Goal: Use online tool/utility

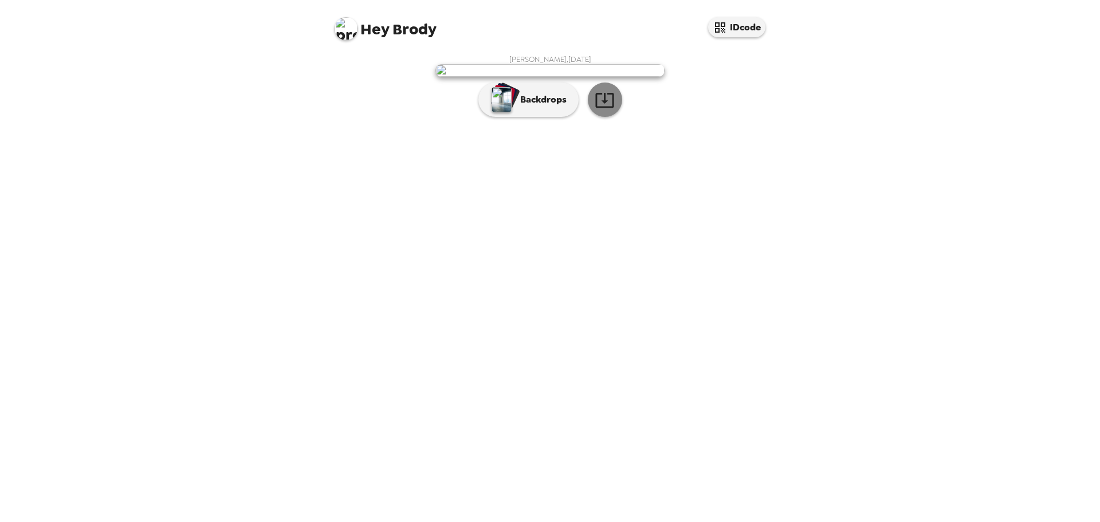
click at [603, 108] on icon "button" at bounding box center [604, 100] width 18 height 15
click at [496, 112] on img "button" at bounding box center [502, 99] width 20 height 25
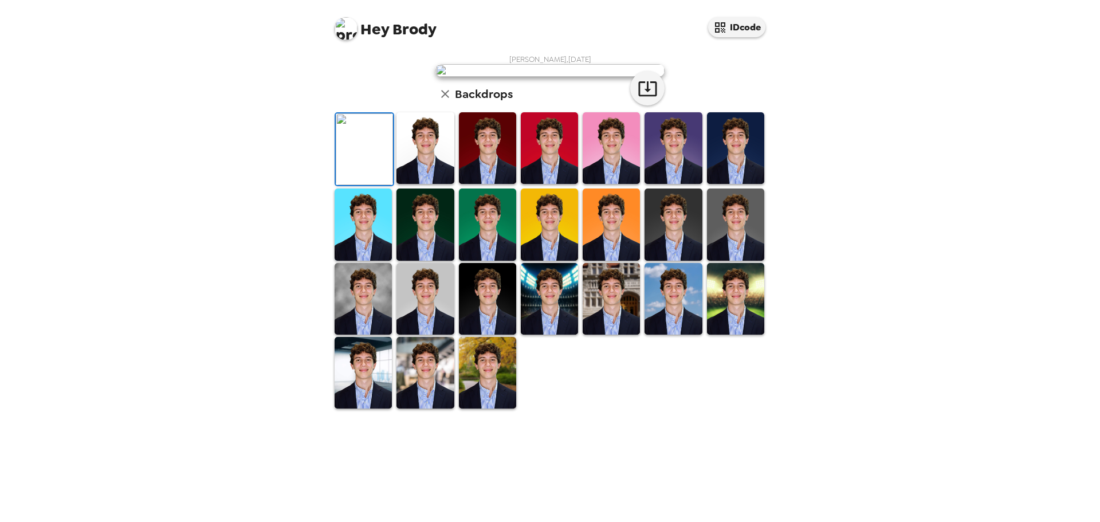
scroll to position [109, 0]
click at [415, 184] on img at bounding box center [424, 148] width 57 height 72
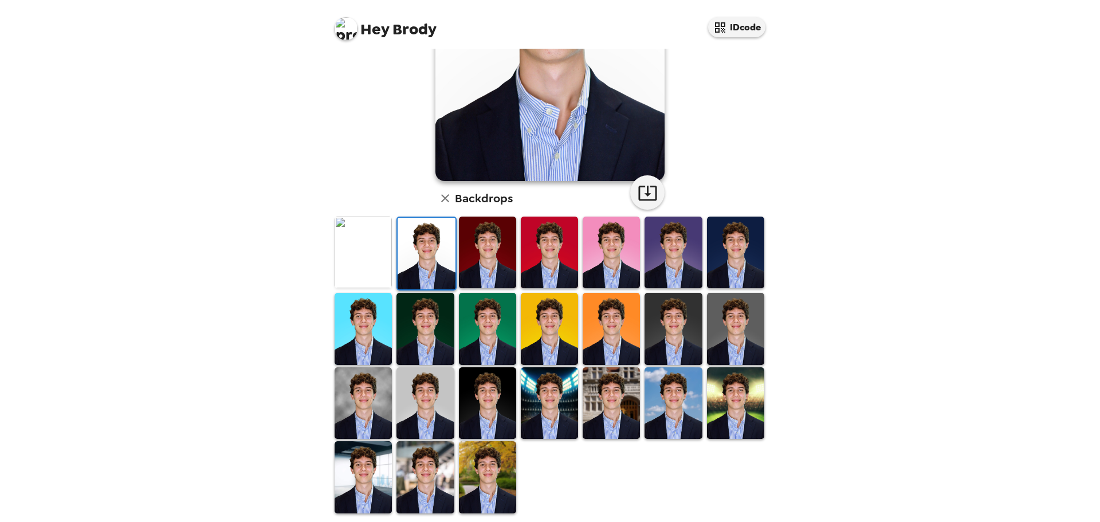
scroll to position [173, 0]
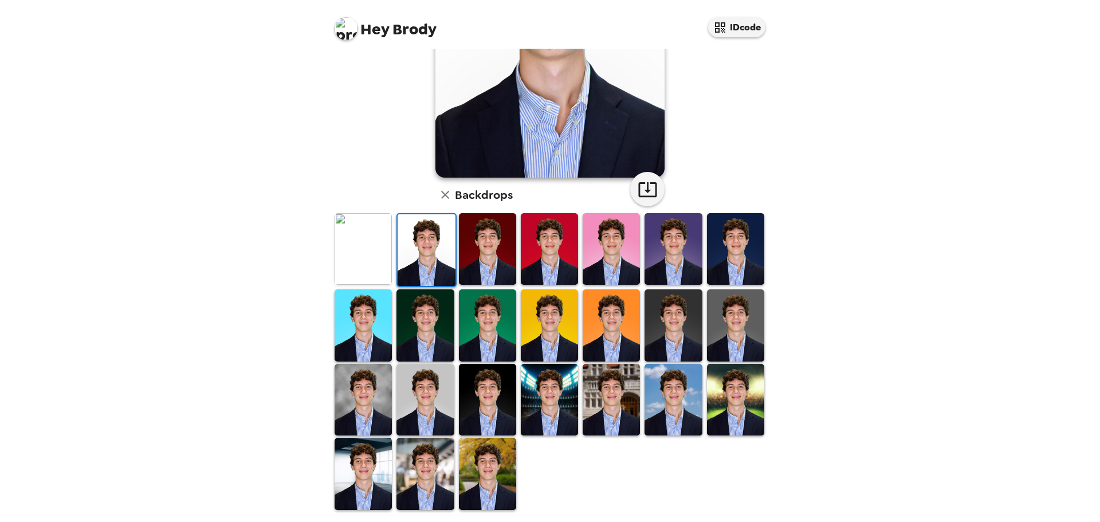
click at [490, 403] on img at bounding box center [487, 400] width 57 height 72
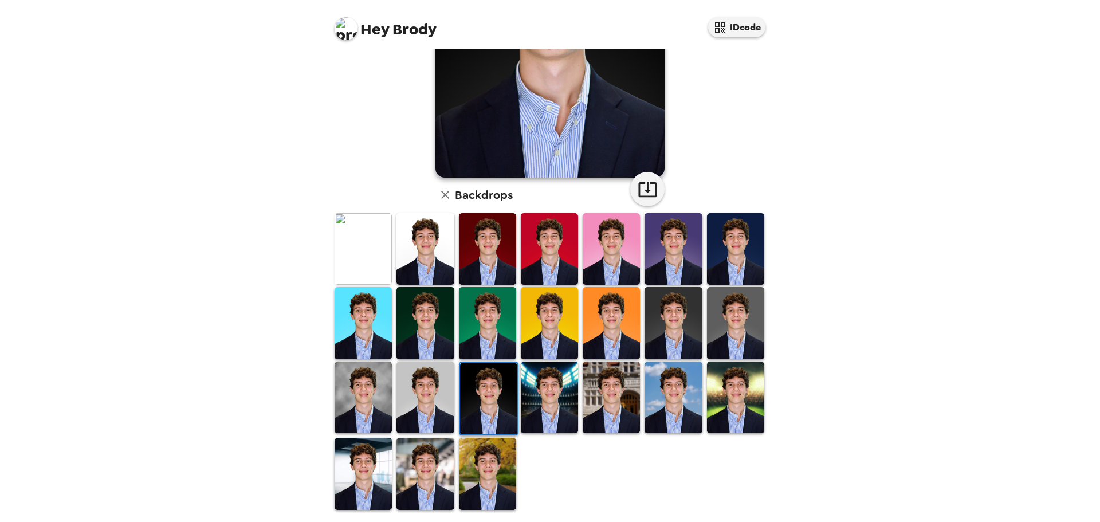
click at [432, 387] on img at bounding box center [424, 397] width 57 height 72
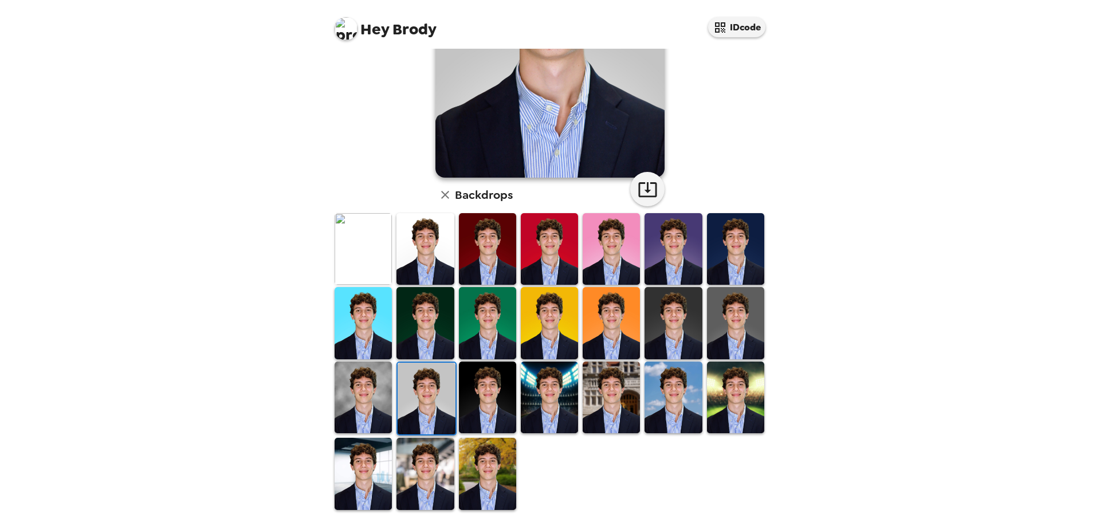
click at [337, 396] on img at bounding box center [363, 397] width 57 height 72
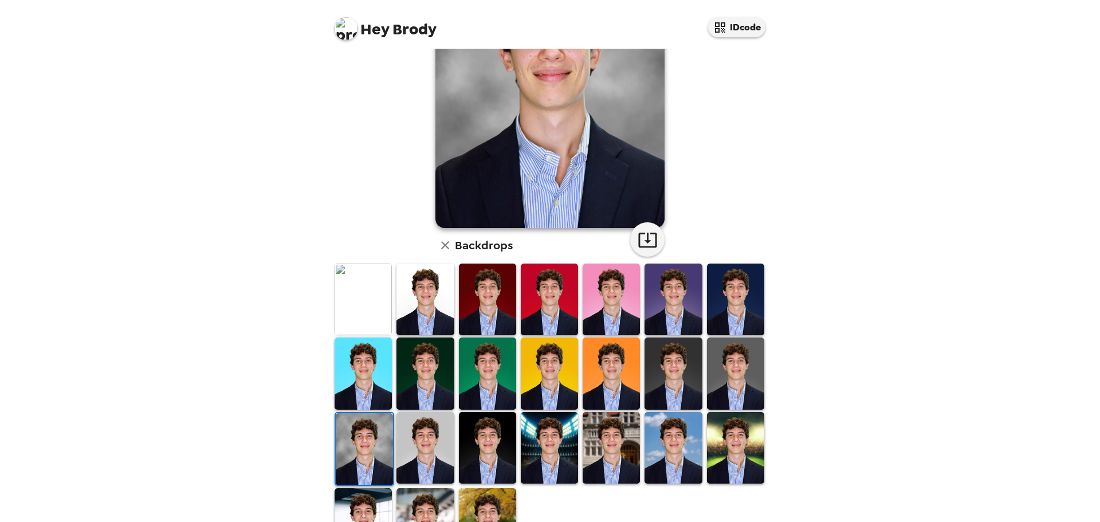
scroll to position [124, 0]
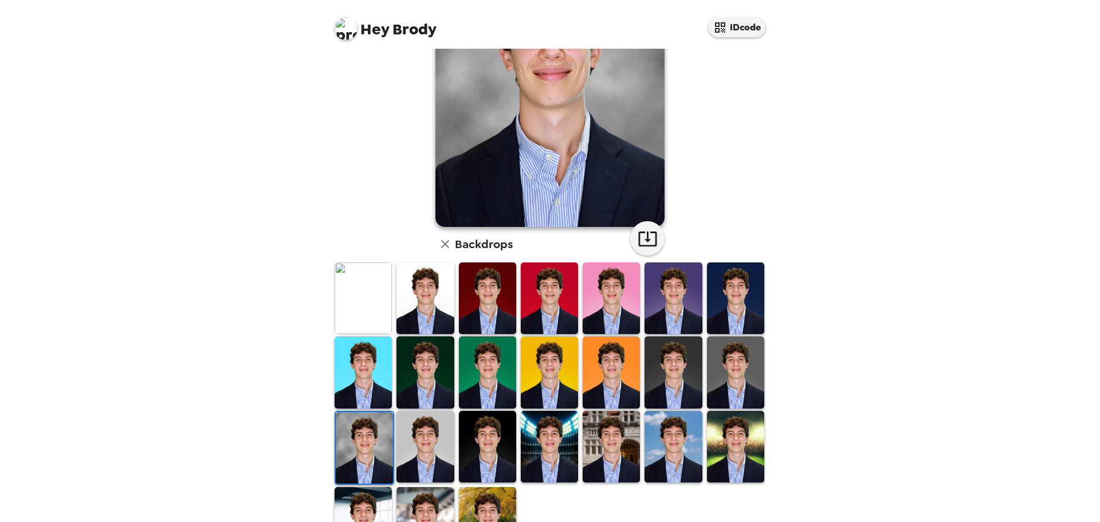
click at [712, 301] on img at bounding box center [735, 298] width 57 height 72
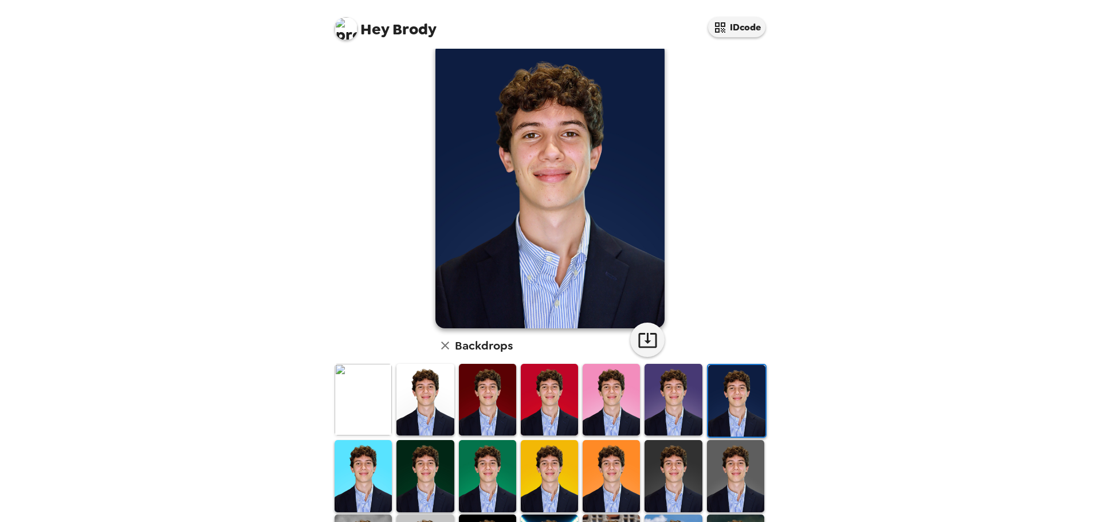
scroll to position [23, 0]
click at [654, 399] on img at bounding box center [672, 399] width 57 height 72
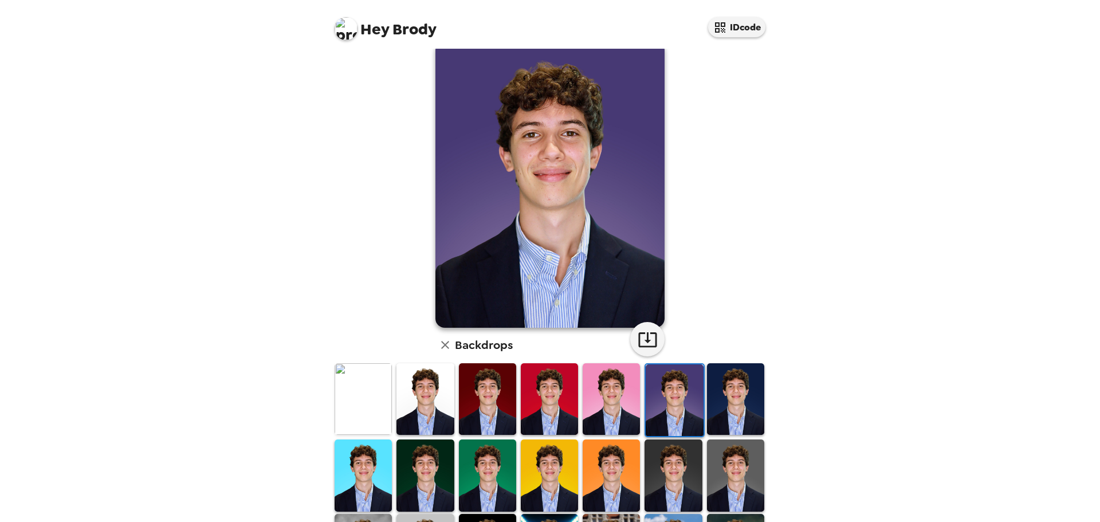
click at [622, 403] on img at bounding box center [611, 399] width 57 height 72
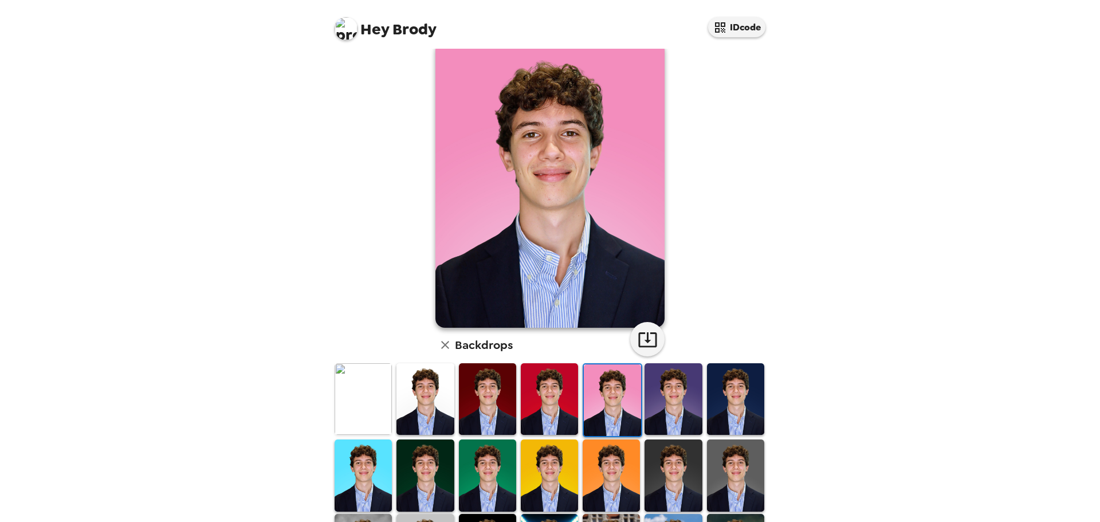
click at [564, 407] on img at bounding box center [549, 399] width 57 height 72
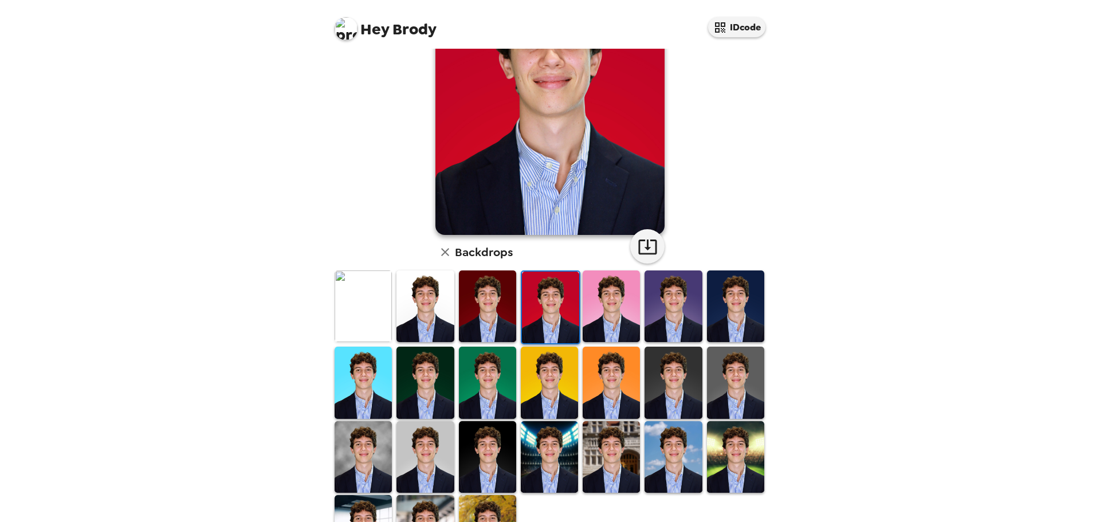
scroll to position [173, 0]
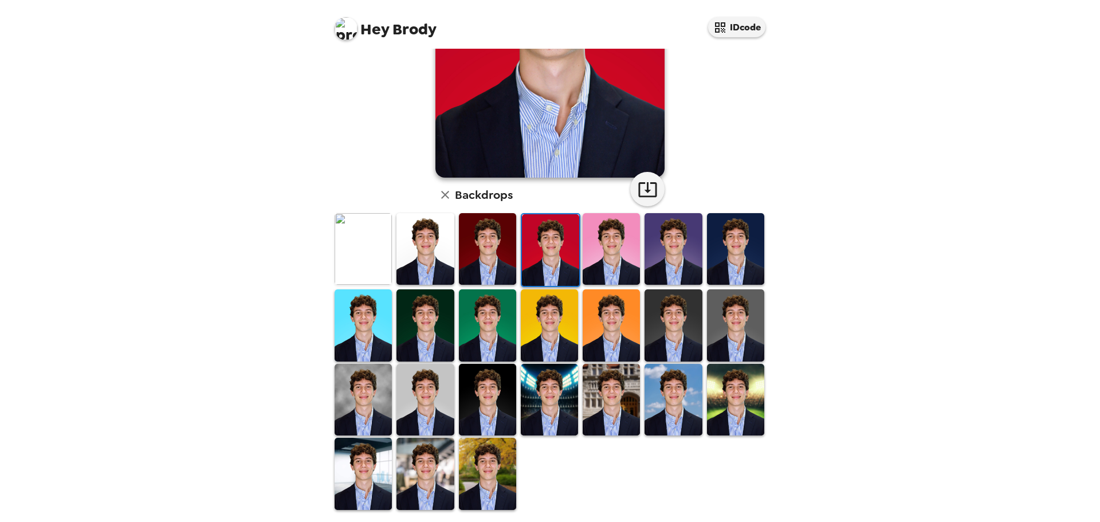
click at [602, 395] on img at bounding box center [611, 400] width 57 height 72
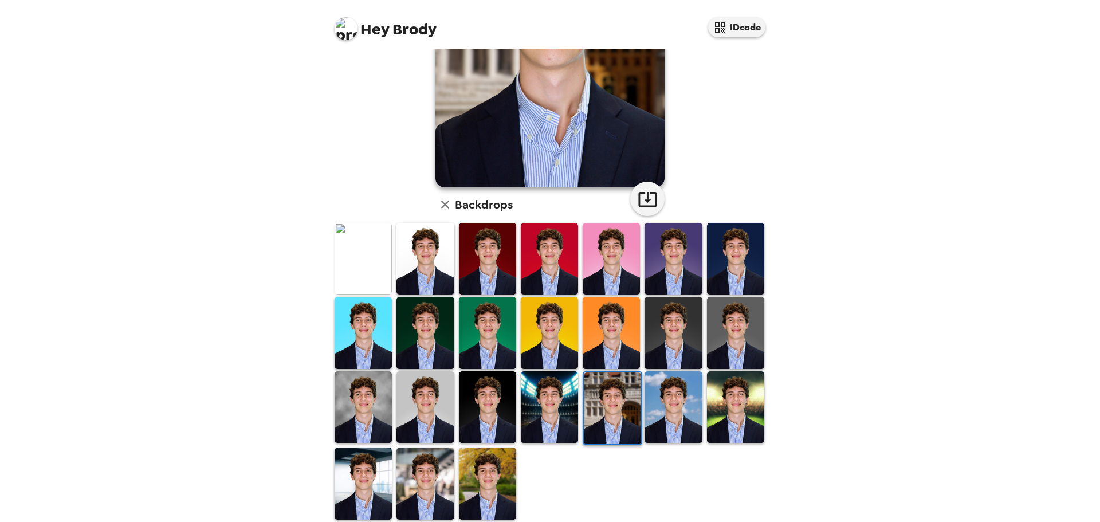
scroll to position [164, 0]
click at [651, 403] on img at bounding box center [672, 407] width 57 height 72
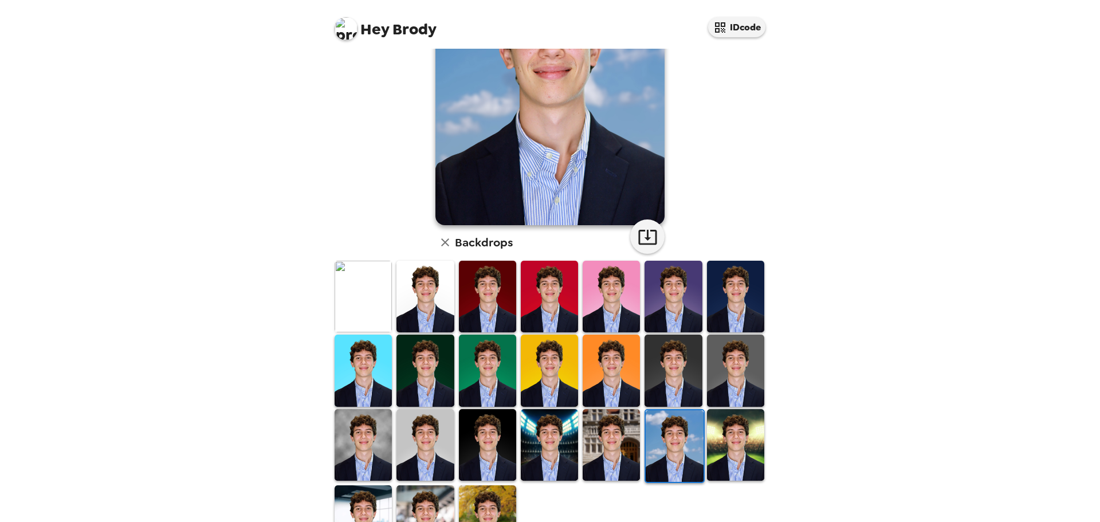
scroll to position [128, 0]
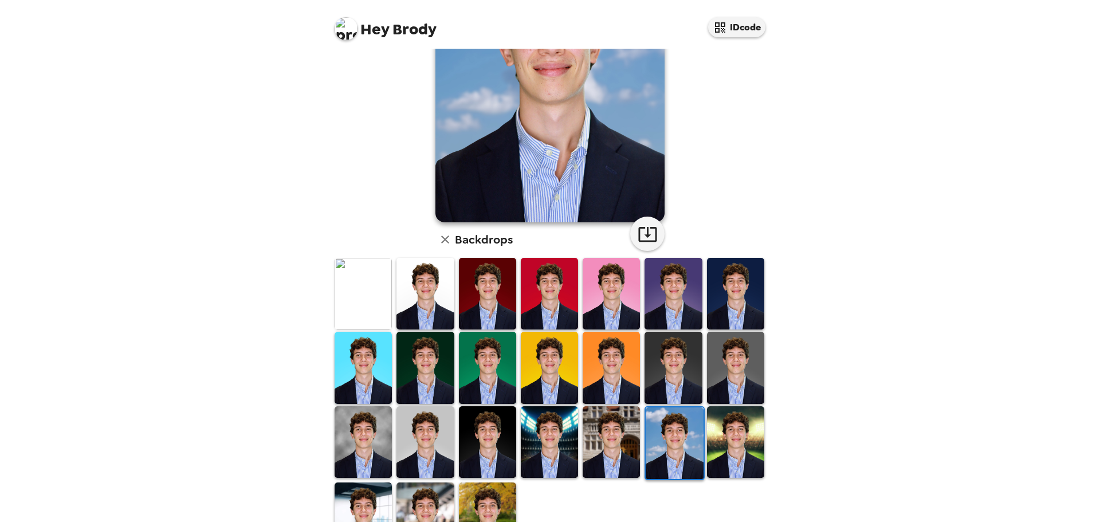
click at [724, 415] on img at bounding box center [735, 442] width 57 height 72
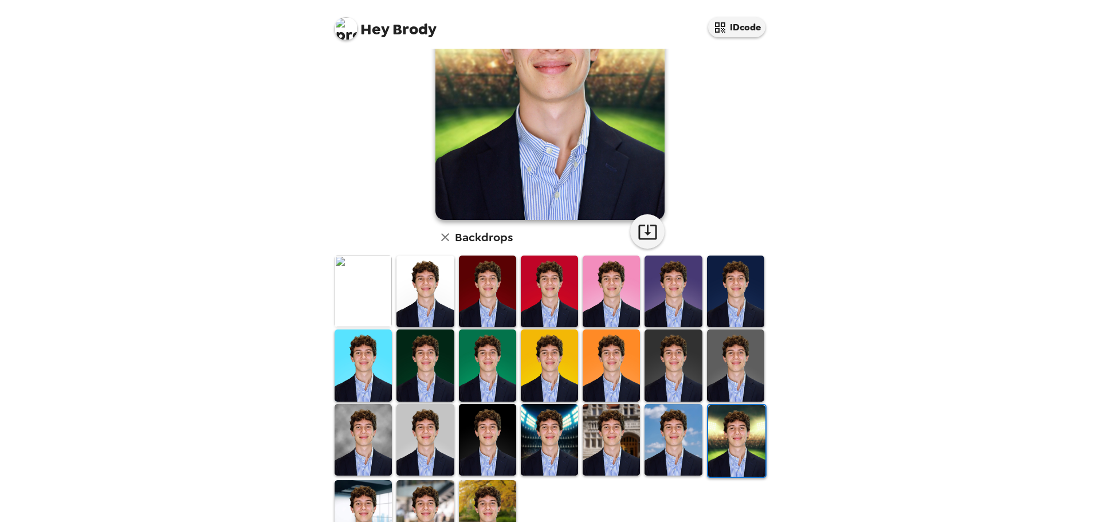
scroll to position [141, 0]
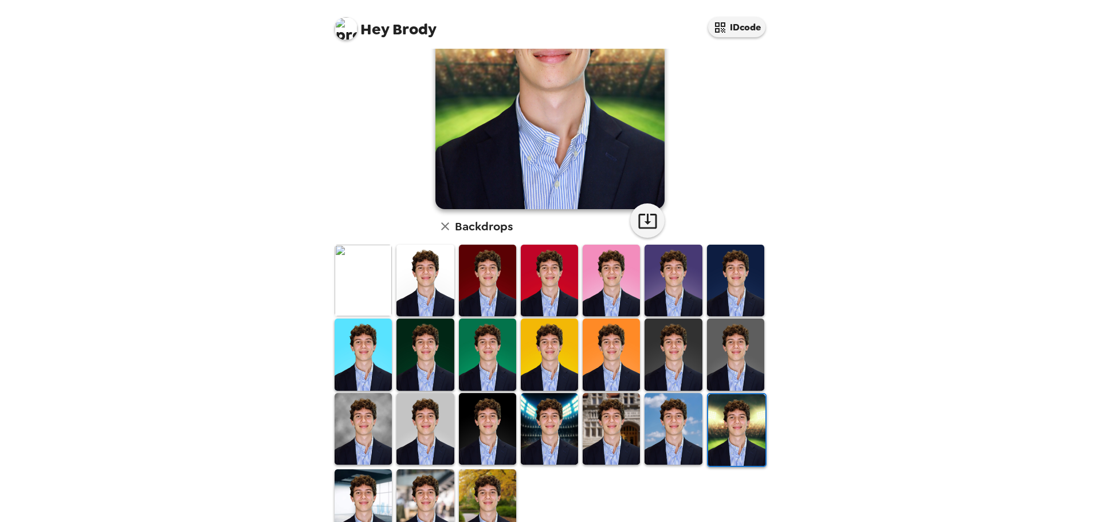
click at [416, 422] on img at bounding box center [424, 429] width 57 height 72
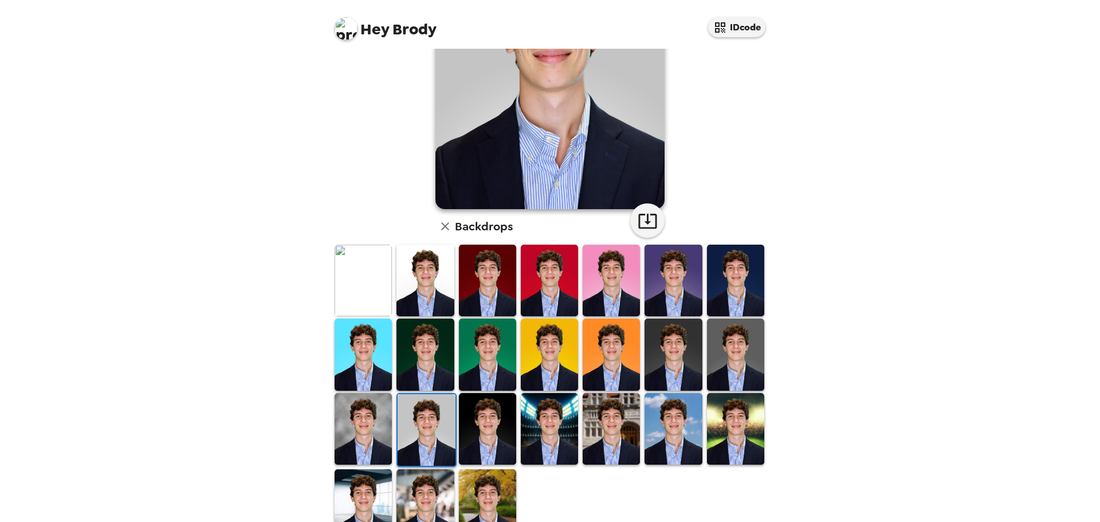
scroll to position [0, 0]
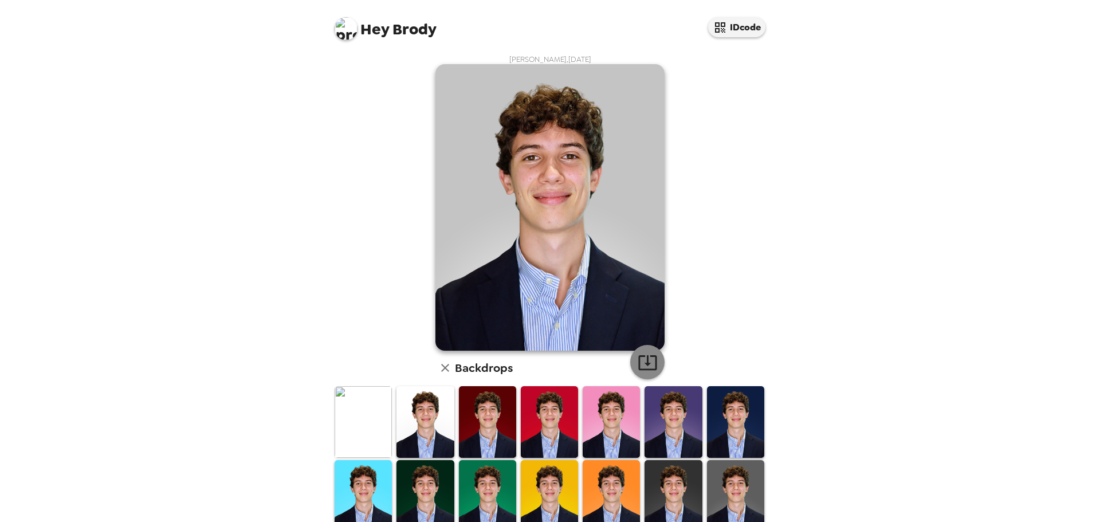
click at [644, 353] on icon "button" at bounding box center [648, 362] width 20 height 20
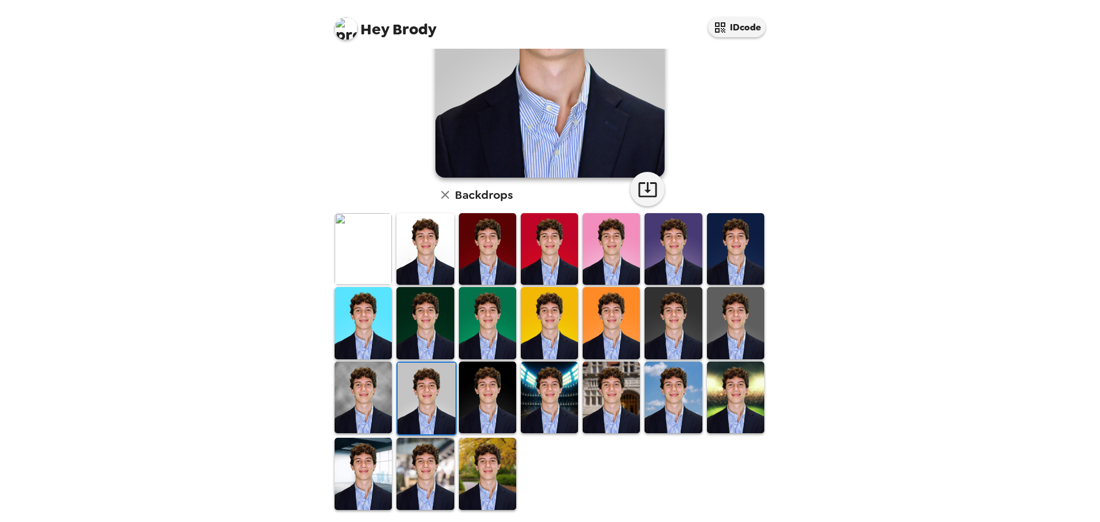
scroll to position [173, 0]
click at [353, 449] on img at bounding box center [363, 474] width 57 height 72
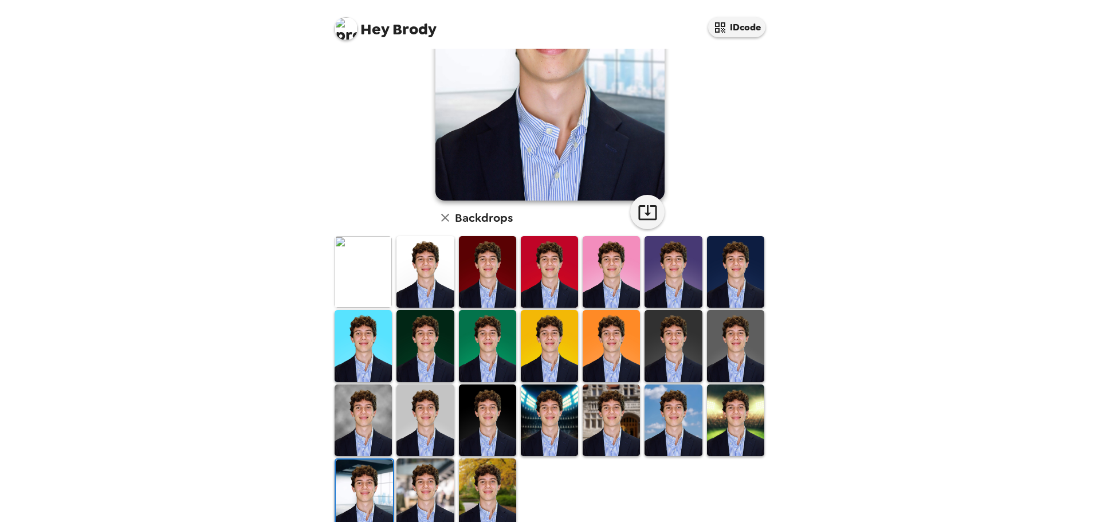
scroll to position [151, 0]
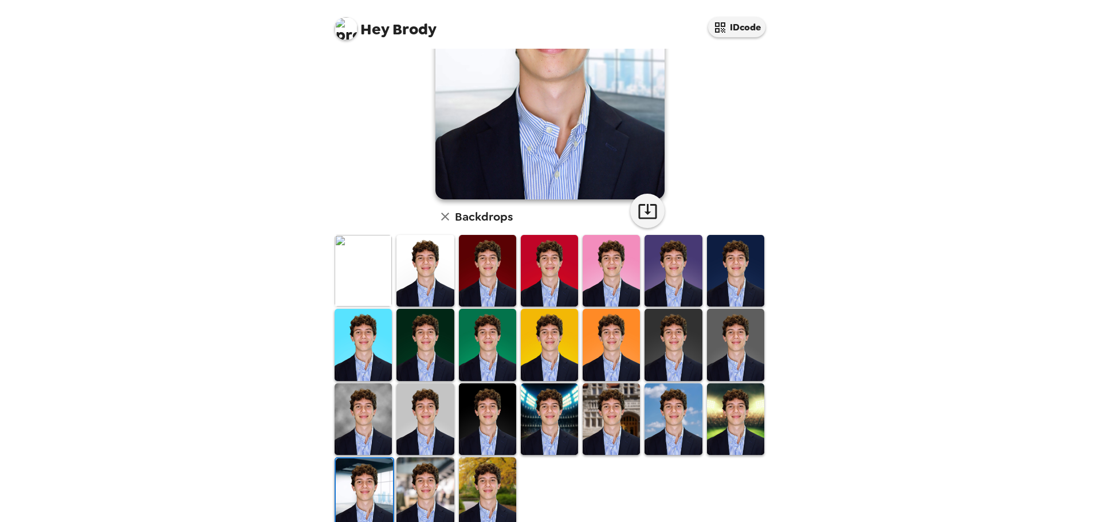
click at [728, 335] on img at bounding box center [735, 345] width 57 height 72
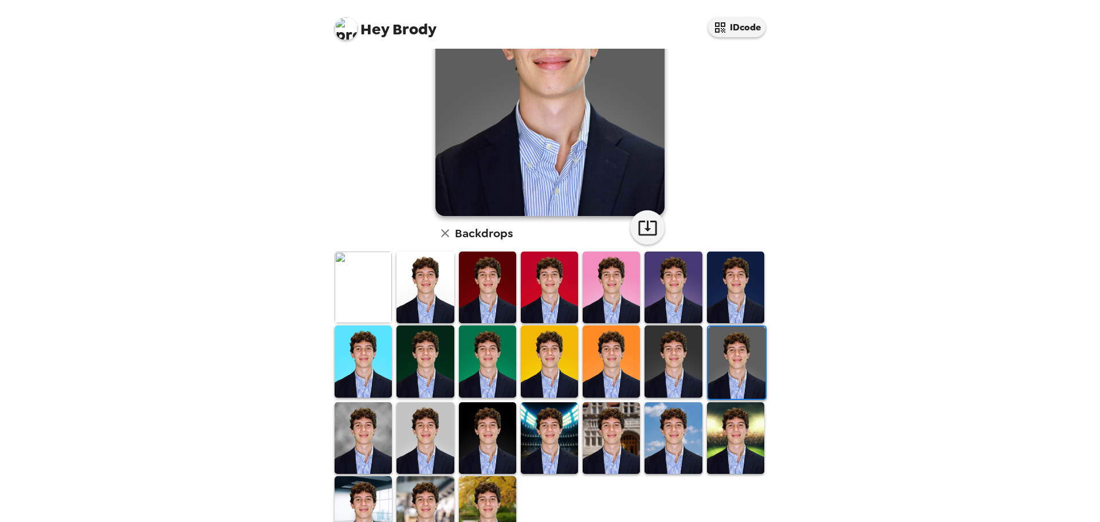
scroll to position [173, 0]
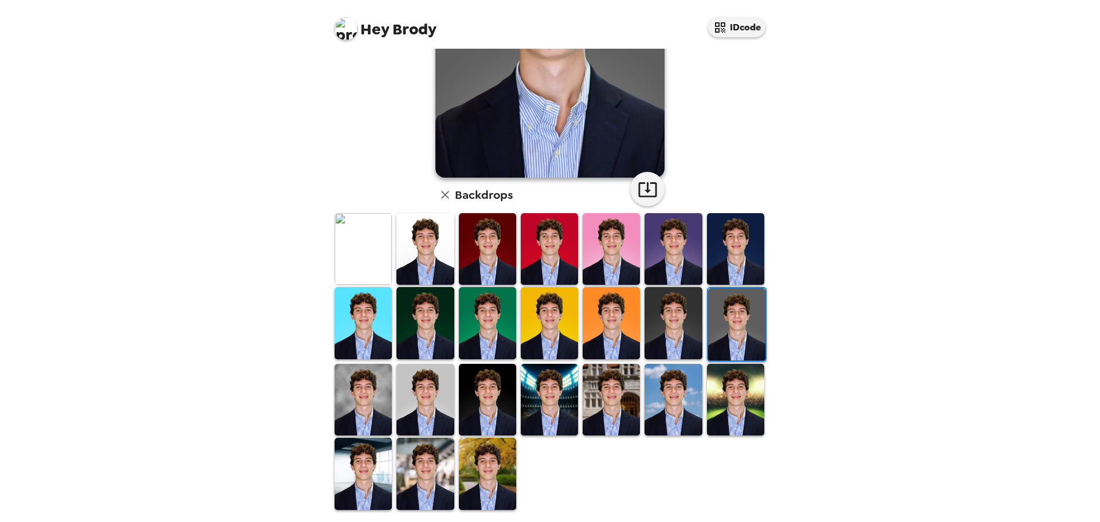
click at [738, 239] on img at bounding box center [735, 249] width 57 height 72
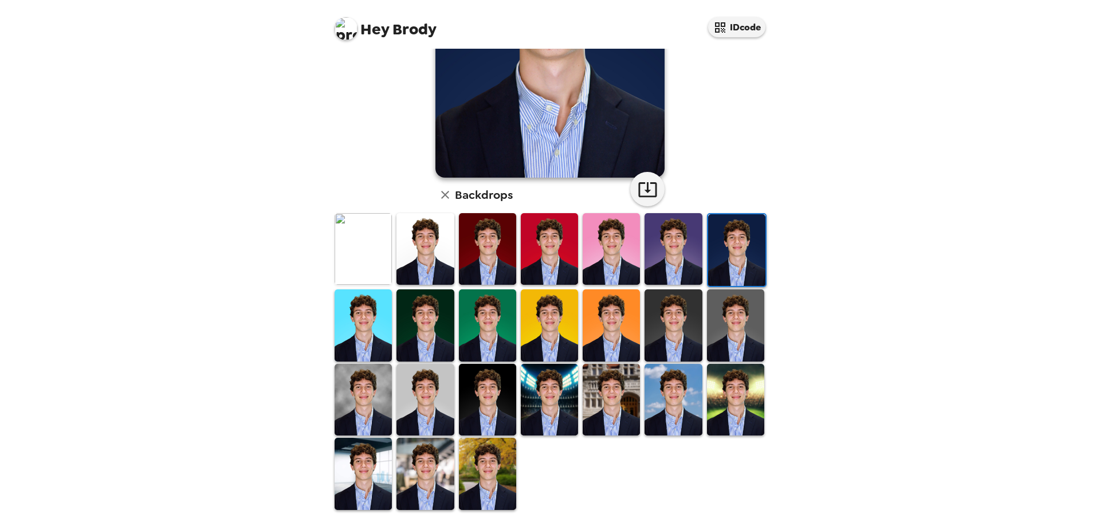
click at [363, 473] on img at bounding box center [363, 474] width 57 height 72
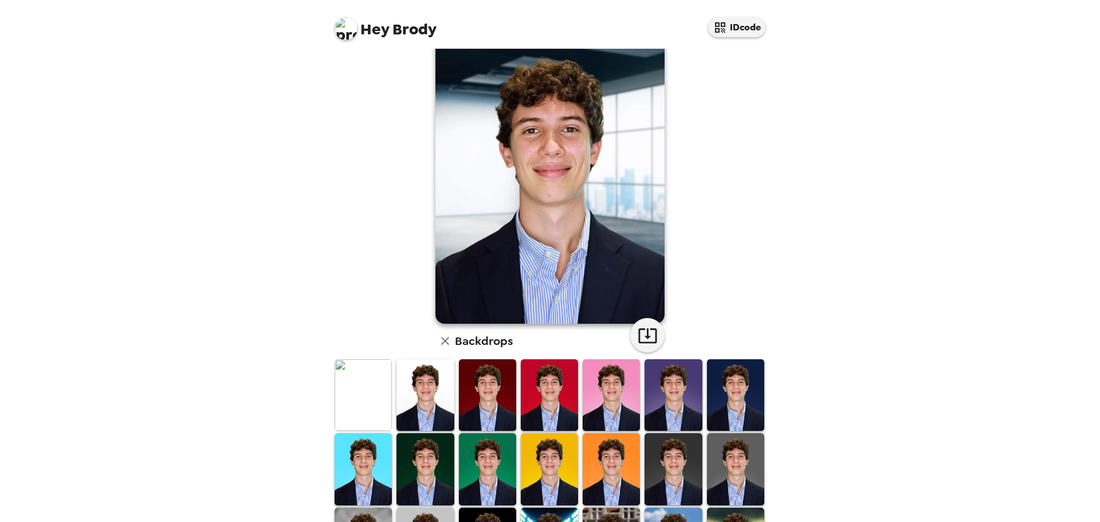
scroll to position [0, 0]
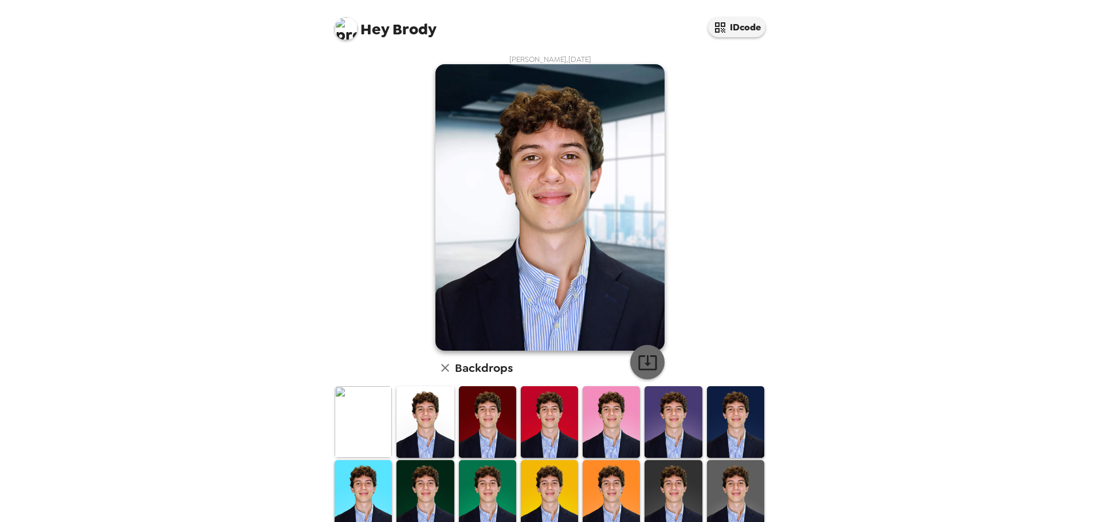
click at [645, 357] on icon "button" at bounding box center [648, 362] width 20 height 20
